Goal: Navigation & Orientation: Find specific page/section

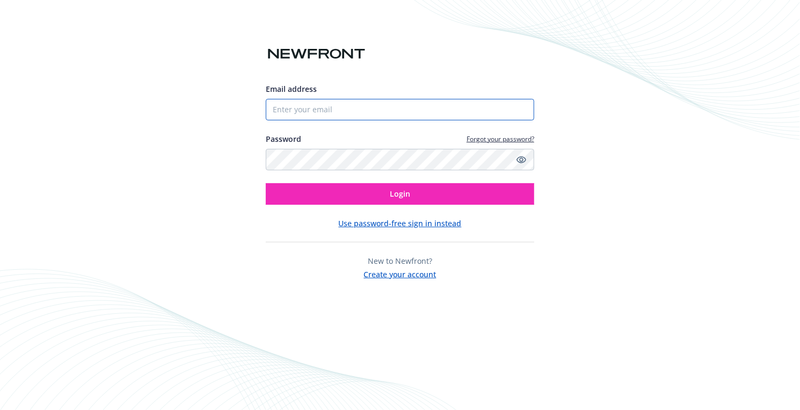
type input "[EMAIL_ADDRESS][DOMAIN_NAME]"
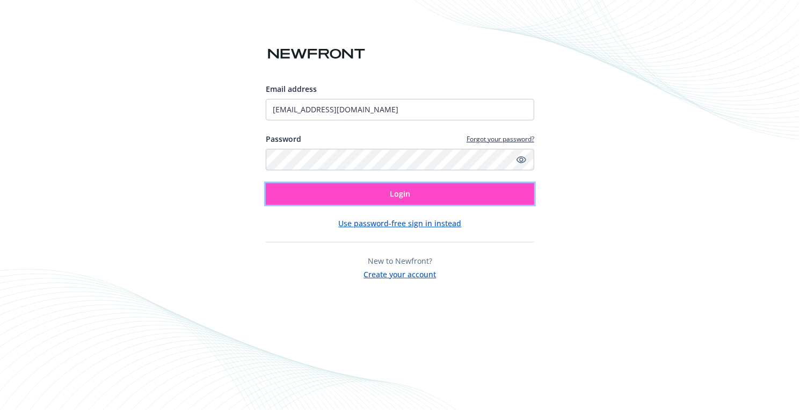
click at [411, 194] on button "Login" at bounding box center [400, 193] width 268 height 21
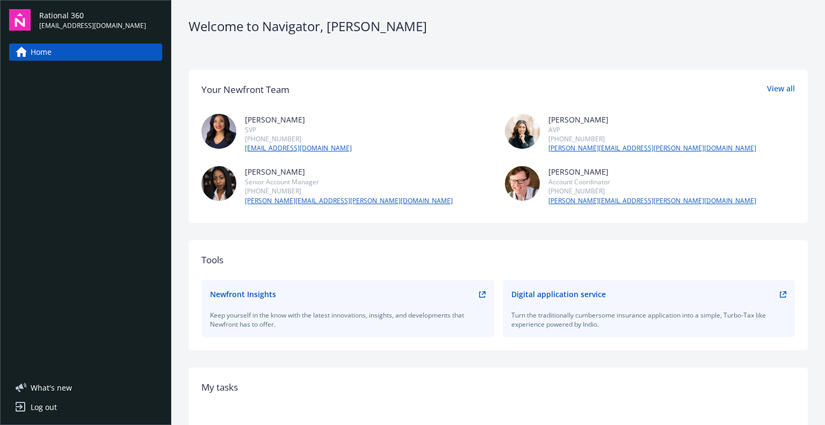
click at [780, 292] on icon at bounding box center [783, 294] width 6 height 6
